Goal: Task Accomplishment & Management: Complete application form

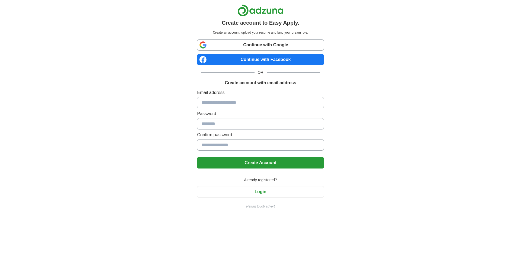
click at [418, 89] on div "Create account to Easy Apply. Create an account, upload your resume and land yo…" at bounding box center [260, 109] width 338 height 218
click at [391, 90] on div "Create account to Easy Apply. Create an account, upload your resume and land yo…" at bounding box center [260, 109] width 338 height 218
click at [300, 102] on input at bounding box center [260, 102] width 127 height 11
click at [295, 47] on link "Continue with Google" at bounding box center [260, 44] width 127 height 11
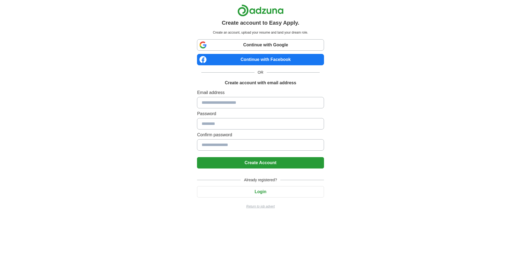
click at [255, 47] on link "Continue with Google" at bounding box center [260, 44] width 127 height 11
